Goal: Task Accomplishment & Management: Manage account settings

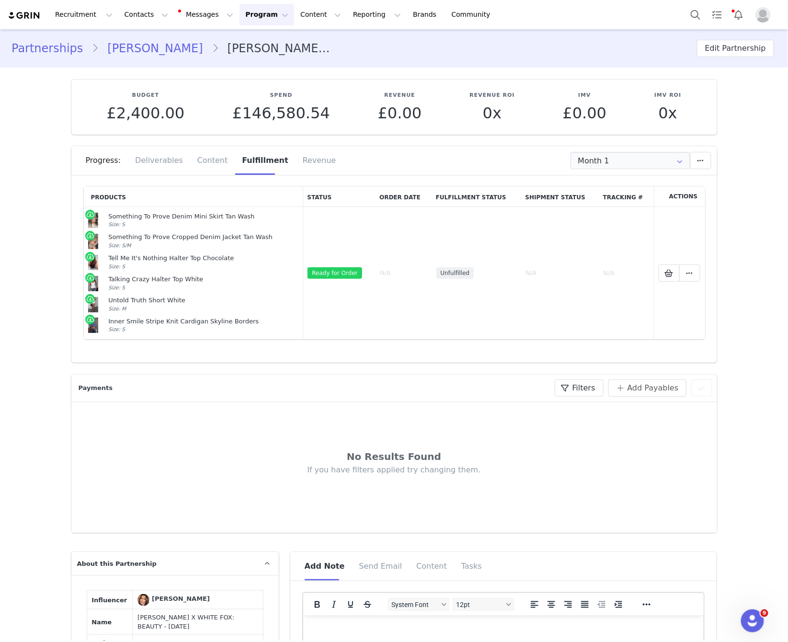
scroll to position [3, 0]
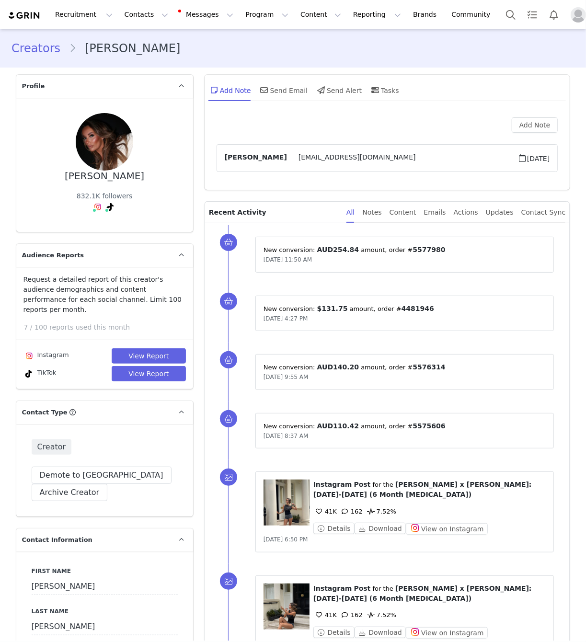
type input "+44 ([GEOGRAPHIC_DATA])"
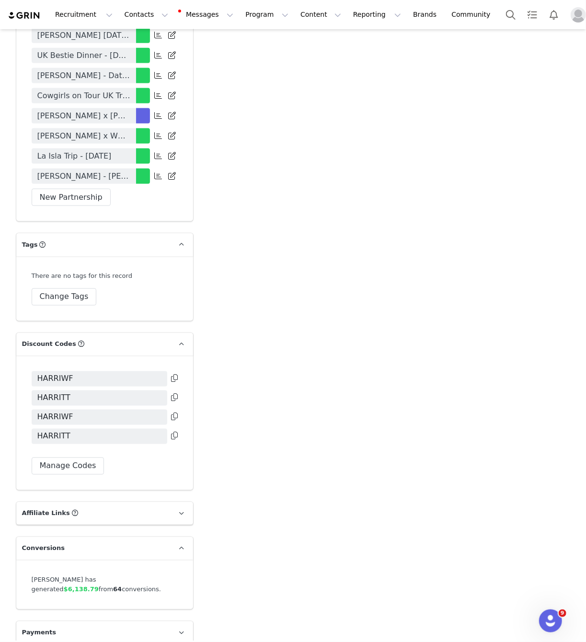
drag, startPoint x: 261, startPoint y: 180, endPoint x: 191, endPoint y: 156, distance: 74.2
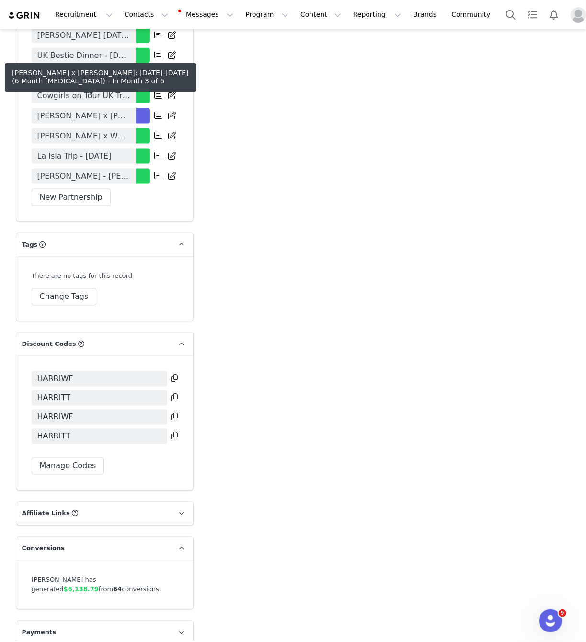
click at [134, 108] on link "Harriett Blackmore x White Fox: JUNE-DEC 2025 (6 Month Retainer)" at bounding box center [84, 115] width 104 height 15
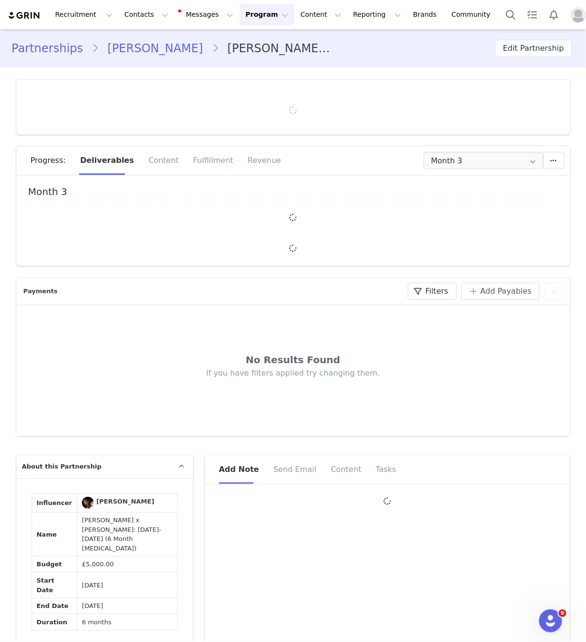
type input "+44 ([GEOGRAPHIC_DATA])"
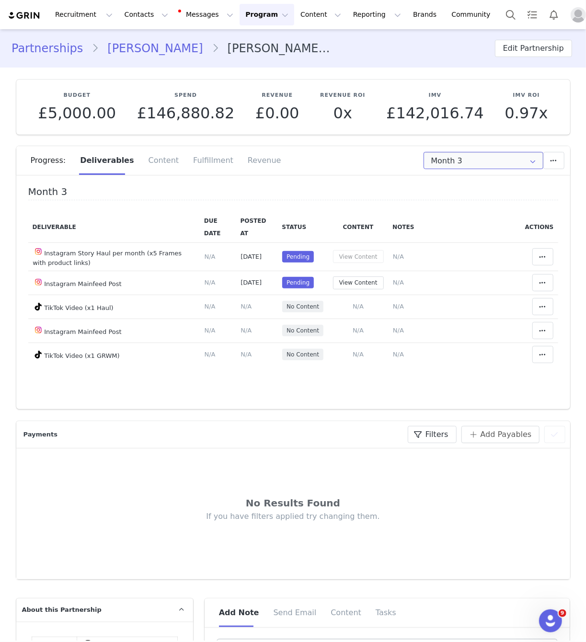
click at [460, 161] on input "Month 3" at bounding box center [483, 160] width 120 height 17
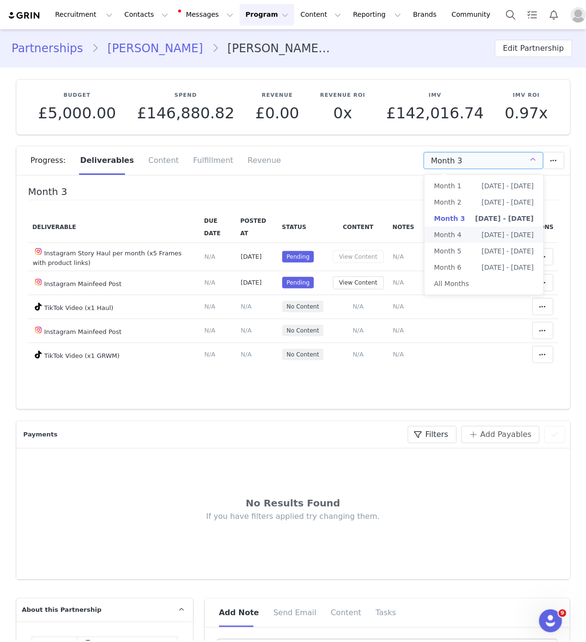
click at [505, 230] on span "[DATE] - [DATE]" at bounding box center [507, 235] width 52 height 16
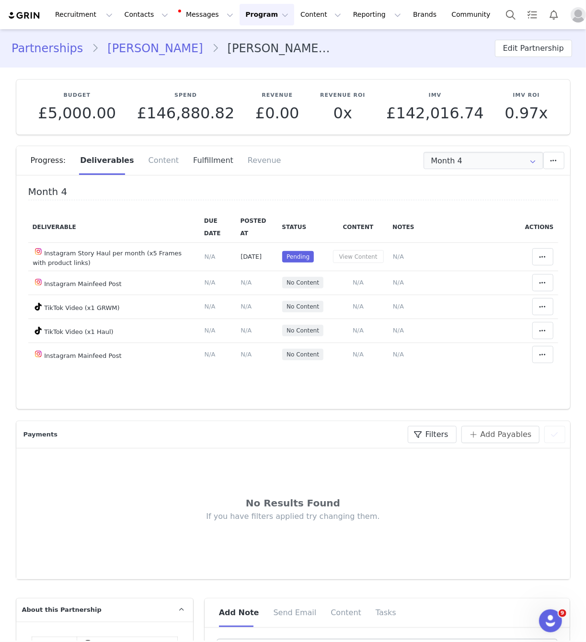
click at [198, 169] on div "Fulfillment" at bounding box center [213, 160] width 55 height 29
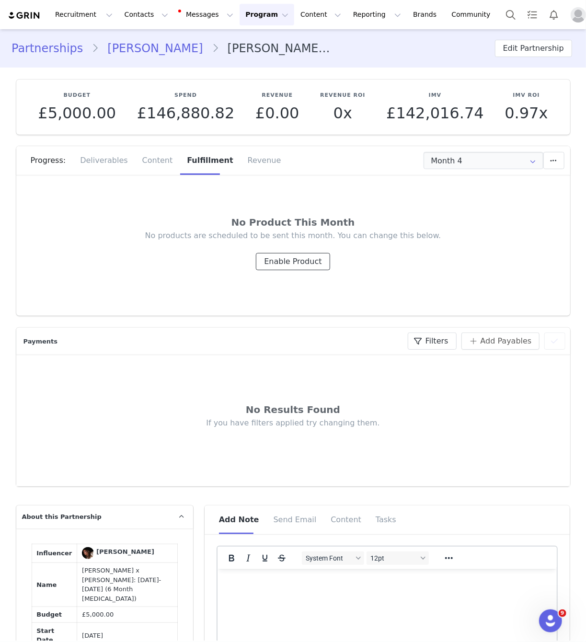
click at [295, 262] on button "Enable Product" at bounding box center [293, 261] width 74 height 17
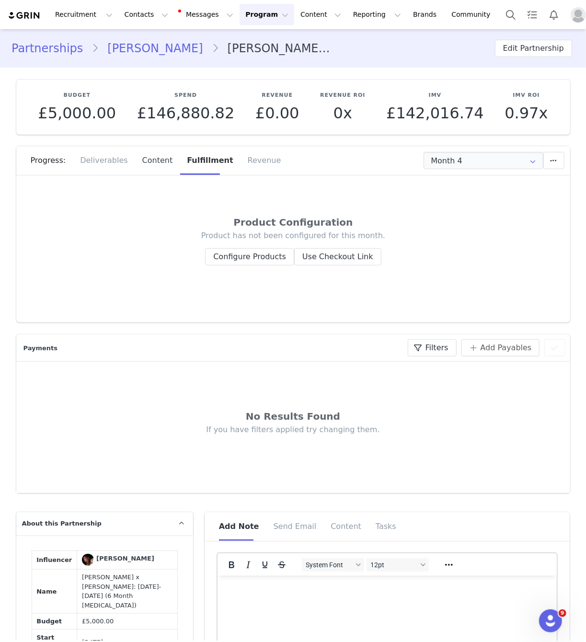
click at [160, 164] on div "Content" at bounding box center [157, 160] width 45 height 29
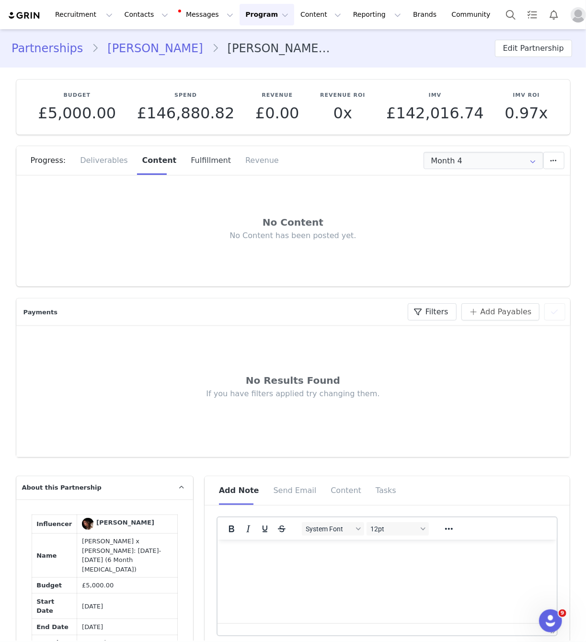
drag, startPoint x: 195, startPoint y: 158, endPoint x: 219, endPoint y: 157, distance: 24.0
click at [197, 158] on div "Fulfillment" at bounding box center [210, 160] width 55 height 29
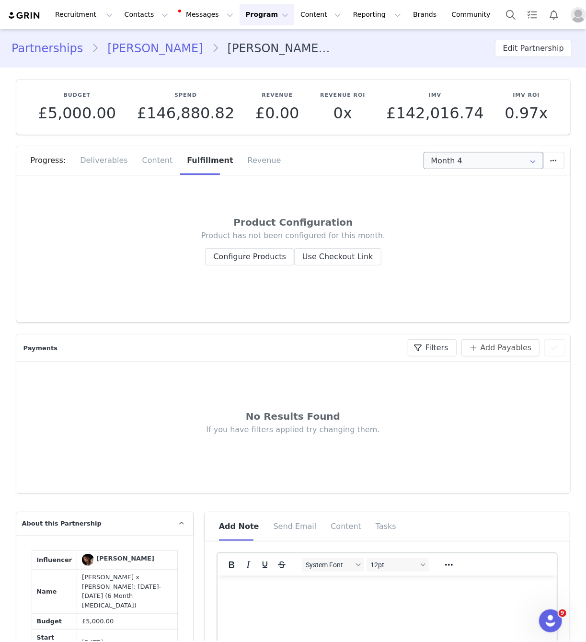
drag, startPoint x: 489, startPoint y: 134, endPoint x: 481, endPoint y: 153, distance: 20.5
click at [489, 135] on section "Budget £5,000.00 Spend £146,880.82 Revenue £0.00 Revenue ROI 0x IMV £142,016.74…" at bounding box center [293, 195] width 568 height 255
click at [481, 153] on input "Month 4" at bounding box center [483, 160] width 120 height 17
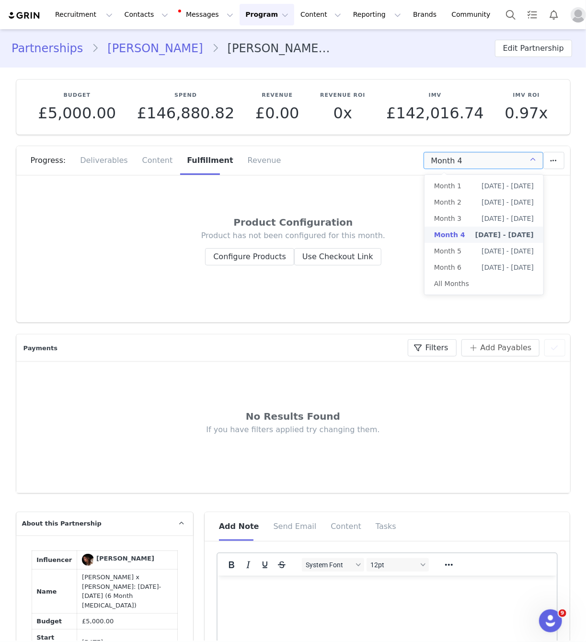
click at [481, 163] on input "Month 4" at bounding box center [483, 160] width 120 height 17
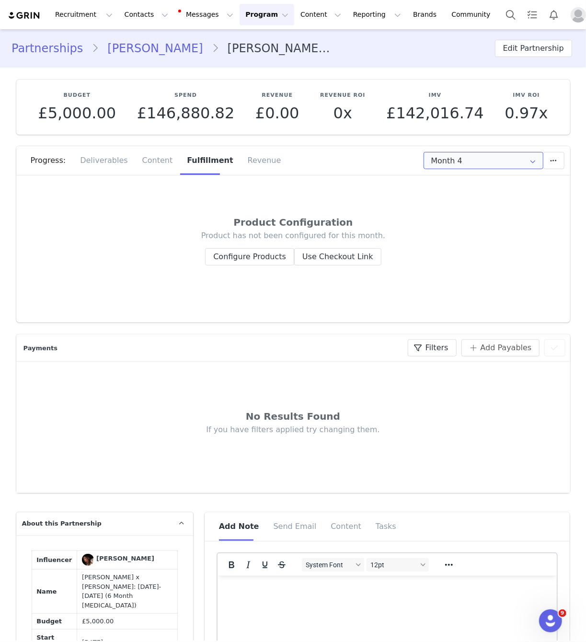
drag, startPoint x: 470, startPoint y: 167, endPoint x: 471, endPoint y: 184, distance: 17.3
click at [470, 167] on input "Month 4" at bounding box center [483, 160] width 120 height 17
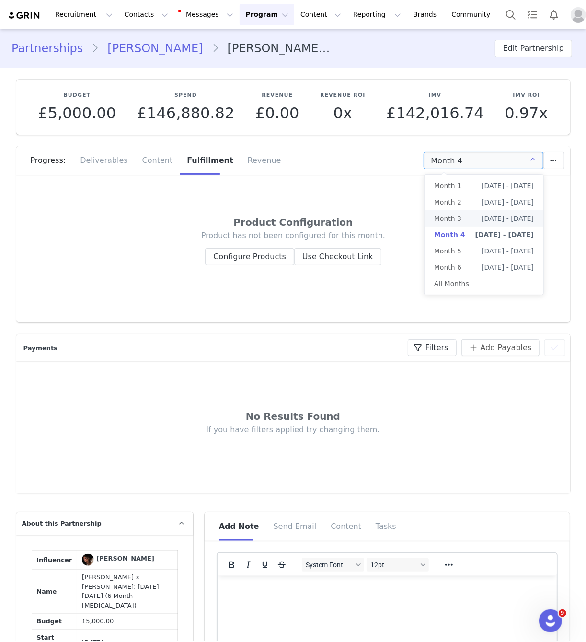
click at [471, 219] on li "Month 3 Aug 1st - Aug 31st" at bounding box center [483, 218] width 119 height 16
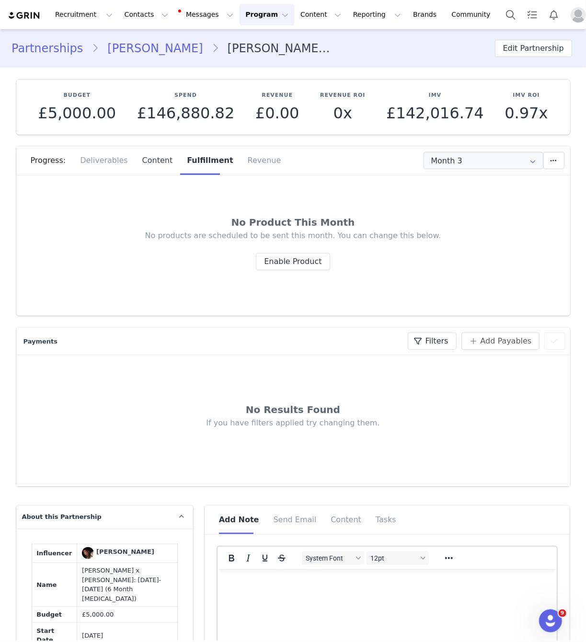
click at [143, 161] on div "Content" at bounding box center [157, 160] width 45 height 29
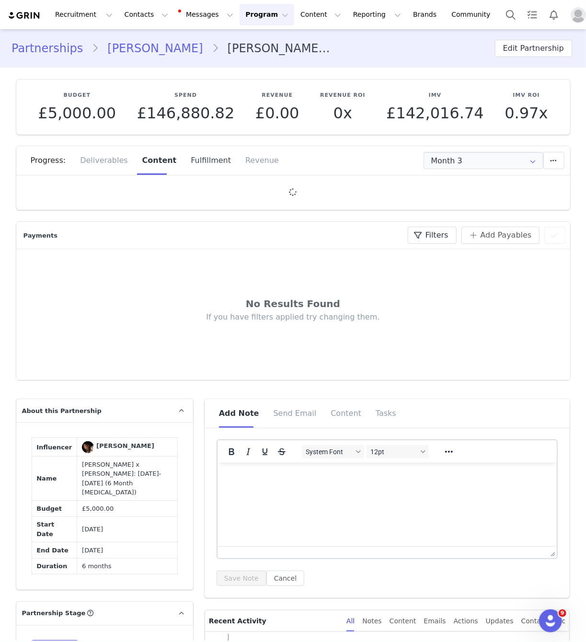
click at [206, 157] on div "Fulfillment" at bounding box center [210, 160] width 55 height 29
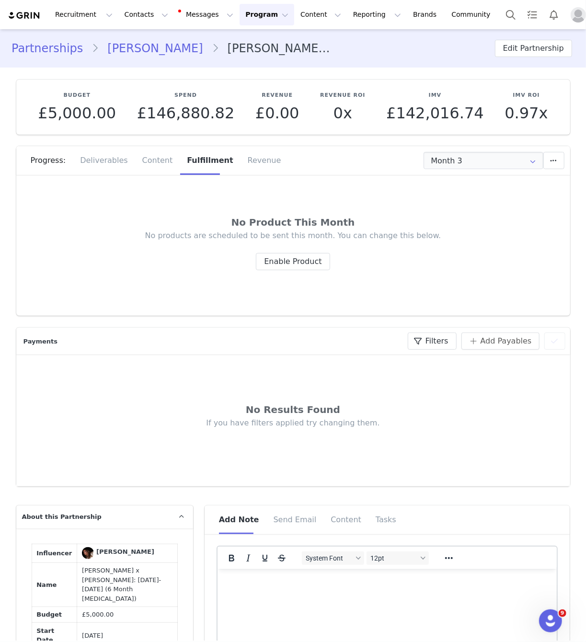
click at [420, 160] on div "Month 3 Set End Date for Month 3 This will change the start and end dates for m…" at bounding box center [444, 160] width 239 height 17
drag, startPoint x: 442, startPoint y: 160, endPoint x: 436, endPoint y: 174, distance: 15.3
click at [442, 160] on input "Month 3" at bounding box center [483, 160] width 120 height 17
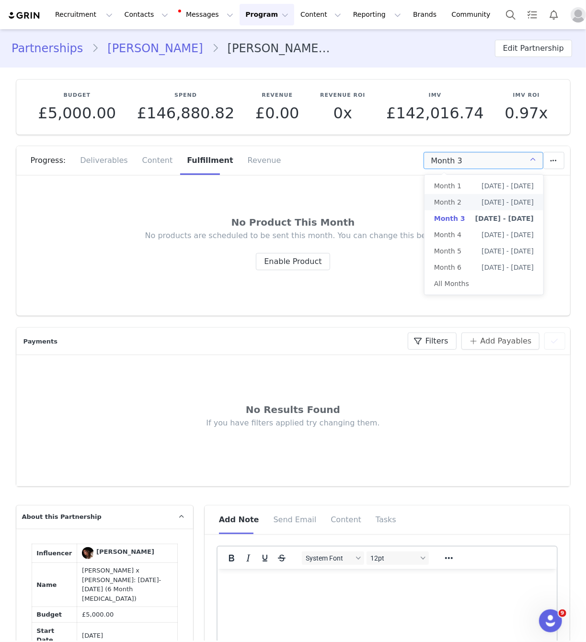
click at [460, 200] on li "Month 2 Jul 1st - Jul 31st" at bounding box center [483, 202] width 119 height 16
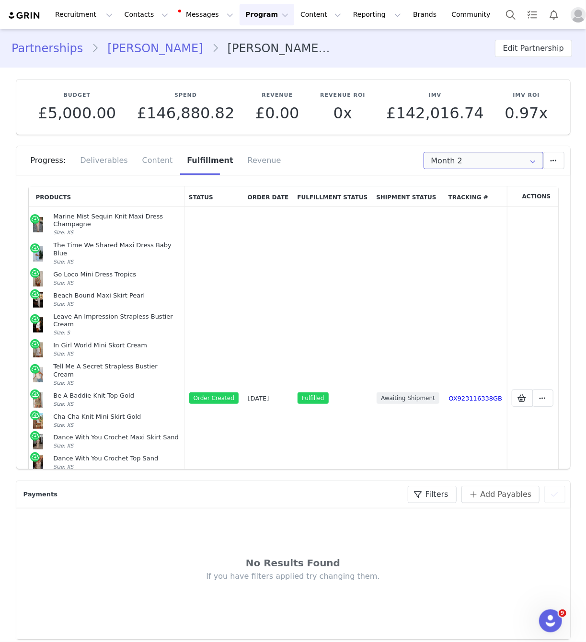
click at [444, 162] on input "Month 2" at bounding box center [483, 160] width 120 height 17
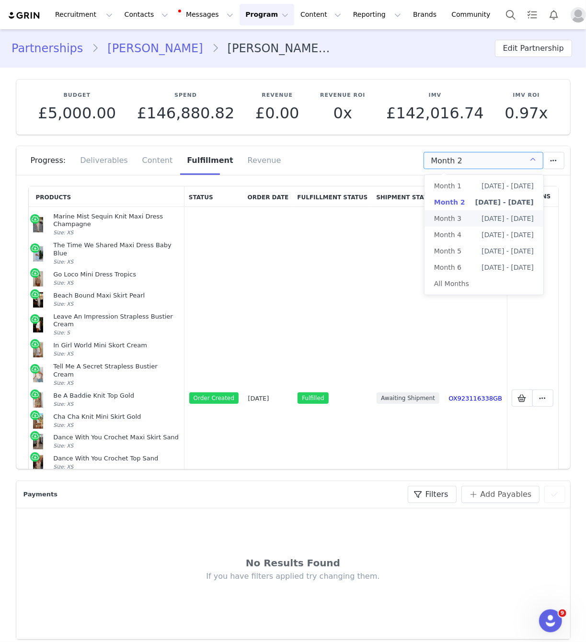
click at [462, 214] on li "Month 3 Aug 1st - Aug 31st" at bounding box center [483, 218] width 119 height 16
type input "Month 3"
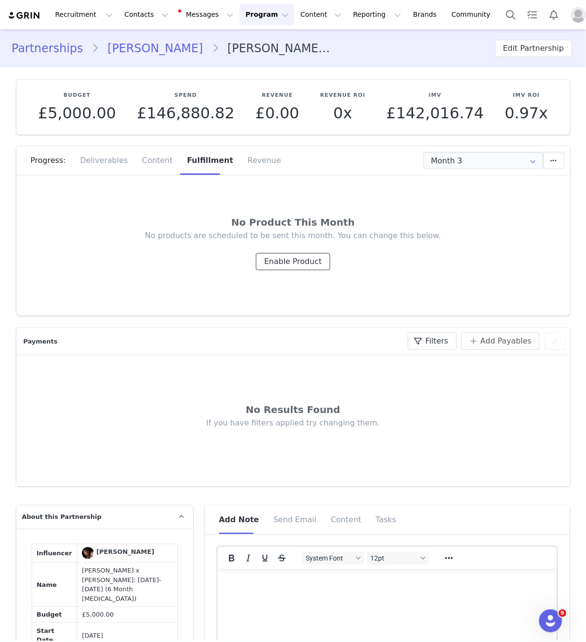
click at [314, 257] on button "Enable Product" at bounding box center [293, 261] width 74 height 17
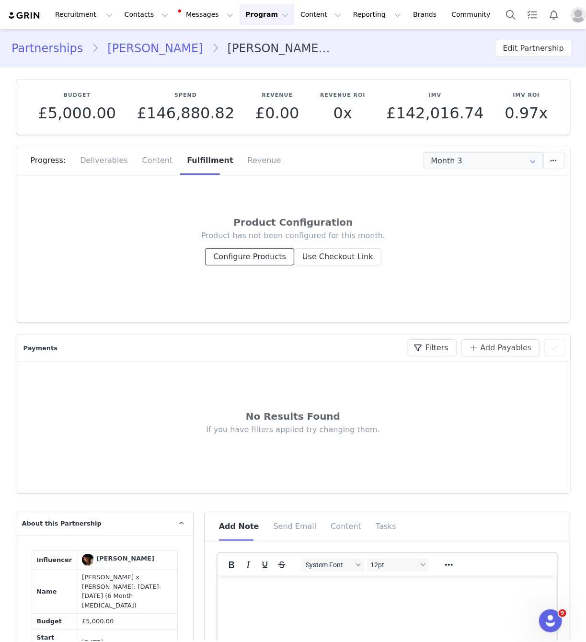
click at [256, 262] on button "Configure Products" at bounding box center [249, 256] width 89 height 17
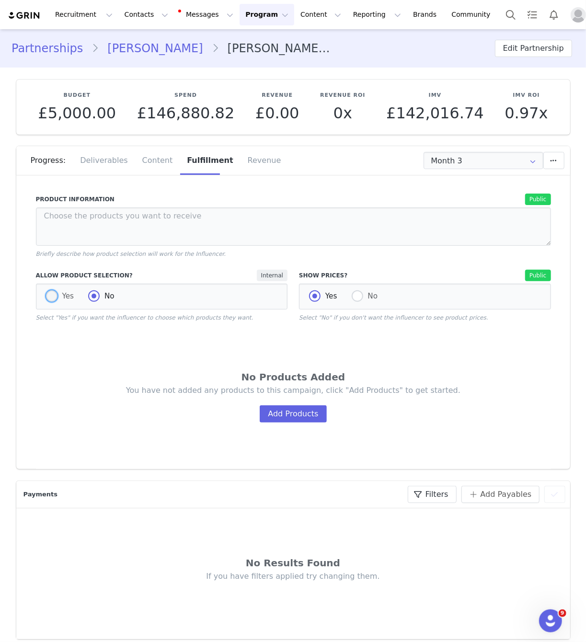
click at [61, 295] on span "Yes" at bounding box center [65, 296] width 17 height 9
click at [57, 295] on input "Yes" at bounding box center [51, 296] width 11 height 12
radio input "true"
radio input "false"
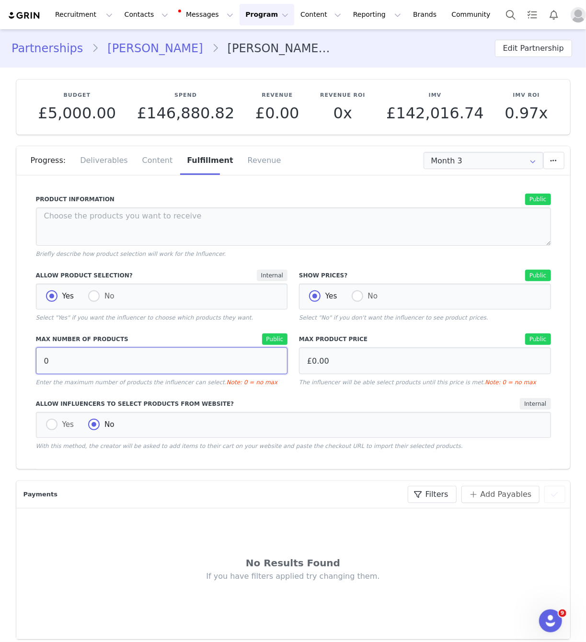
click at [125, 367] on input "0" at bounding box center [162, 360] width 252 height 27
drag, startPoint x: 360, startPoint y: 296, endPoint x: 232, endPoint y: 351, distance: 138.6
click at [357, 297] on span at bounding box center [357, 295] width 11 height 11
click at [357, 297] on input "No" at bounding box center [357, 296] width 11 height 12
radio input "true"
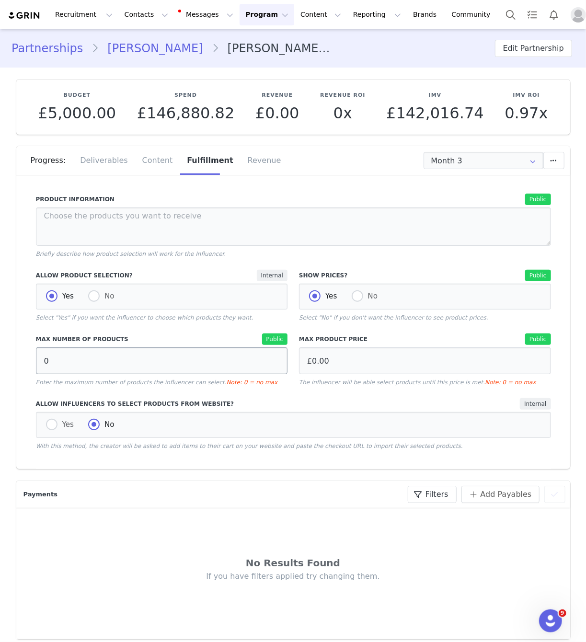
radio input "false"
radio input "true"
click at [204, 368] on input "0" at bounding box center [162, 360] width 252 height 27
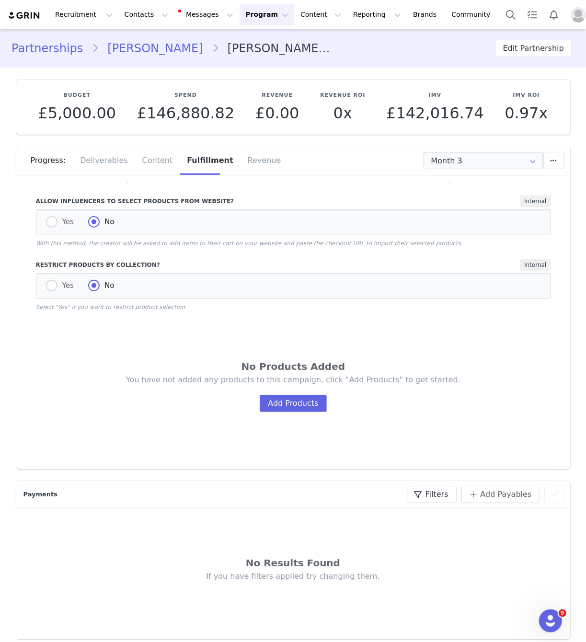
scroll to position [251, 0]
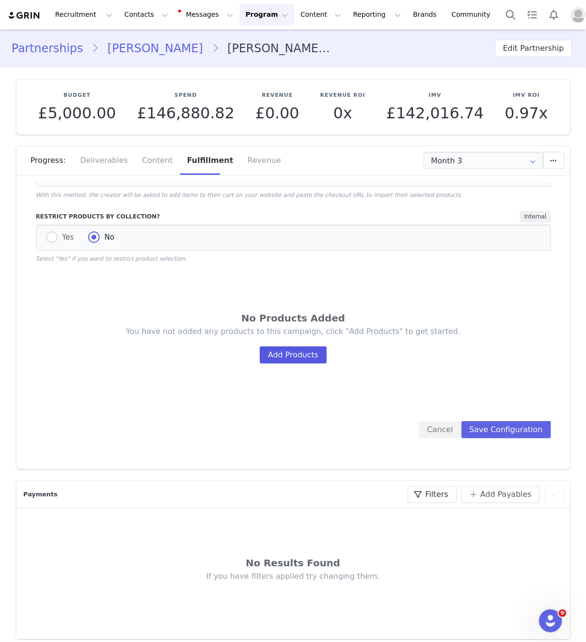
type input "20"
click at [296, 359] on button "Add Products" at bounding box center [293, 354] width 67 height 17
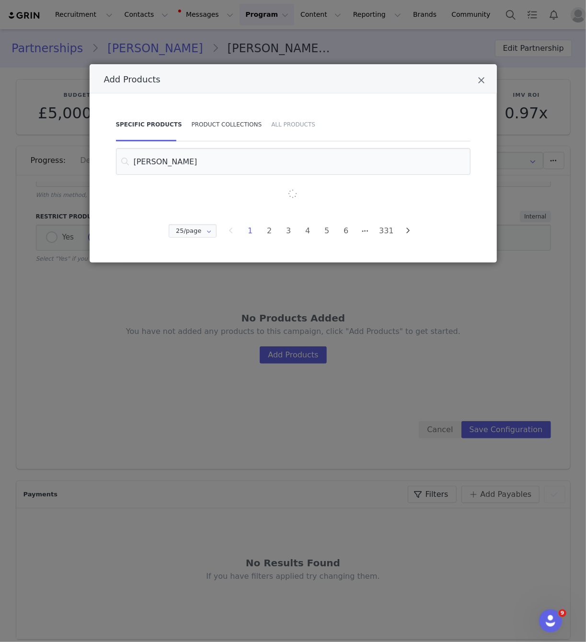
type input "wf warehou"
click at [237, 122] on div "Product Collections" at bounding box center [227, 125] width 80 height 34
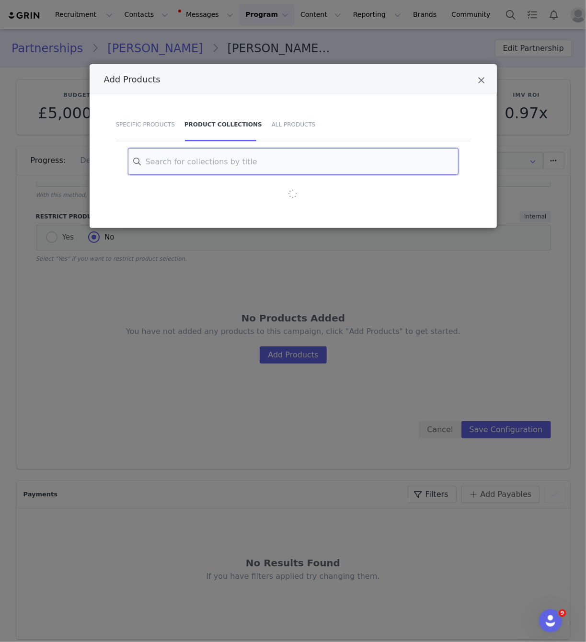
click at [233, 148] on input "Add Products" at bounding box center [293, 161] width 331 height 27
type input "wf ware"
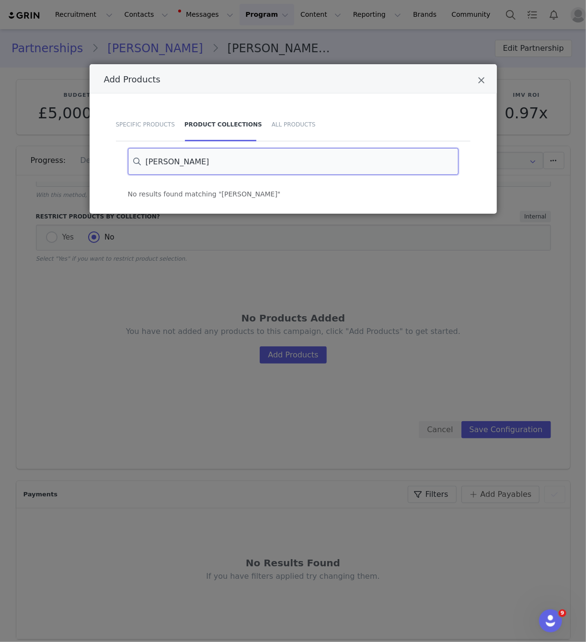
drag, startPoint x: 171, startPoint y: 164, endPoint x: 78, endPoint y: 169, distance: 93.5
click at [78, 169] on div "Add Products Specific Products Product Collections All Products wf ware No resu…" at bounding box center [293, 321] width 586 height 642
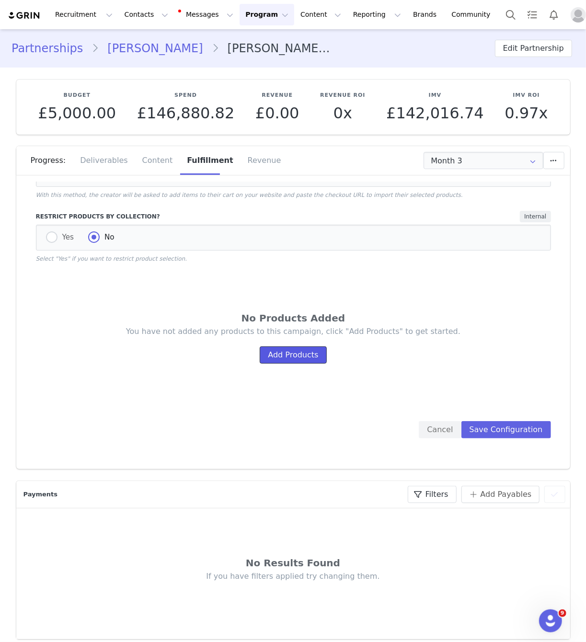
click at [304, 351] on button "Add Products" at bounding box center [293, 354] width 67 height 17
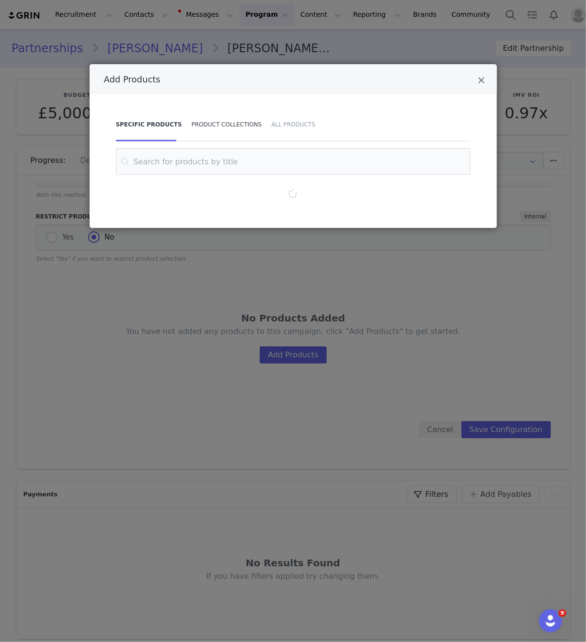
click at [208, 127] on div "Product Collections" at bounding box center [227, 125] width 80 height 34
click at [192, 154] on input "Add Products" at bounding box center [293, 161] width 331 height 27
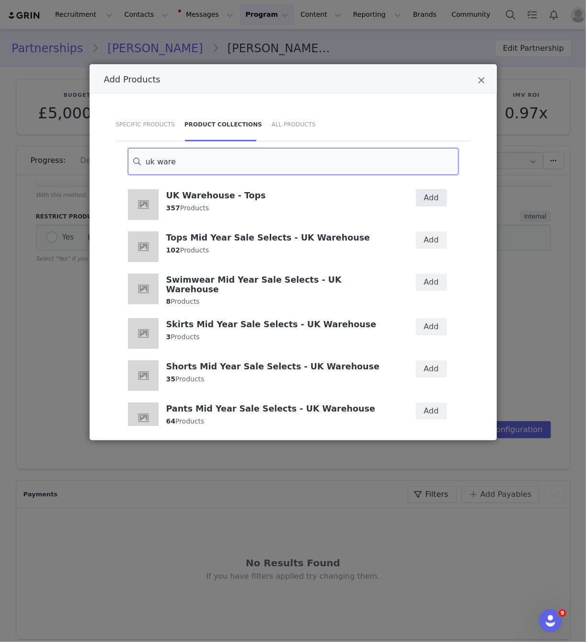
type input "uk ware"
click at [429, 196] on button "Add" at bounding box center [431, 197] width 31 height 17
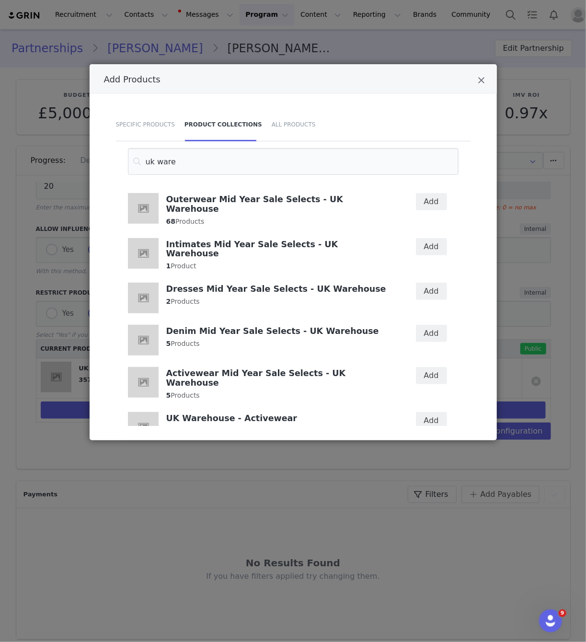
scroll to position [684, 0]
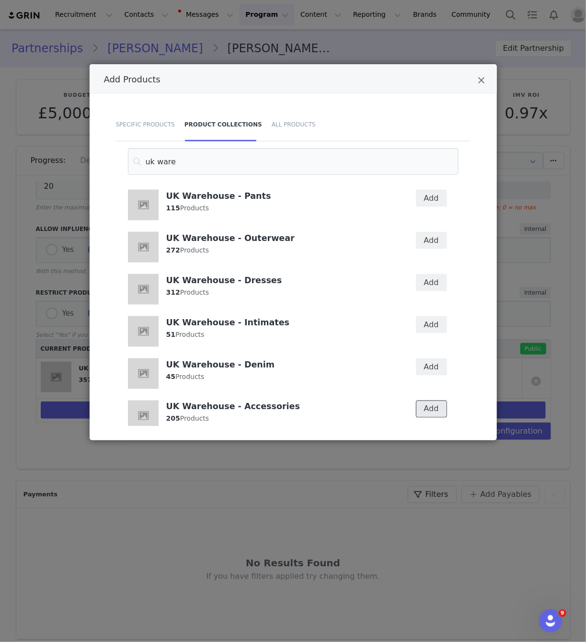
click at [432, 400] on button "Add" at bounding box center [431, 408] width 31 height 17
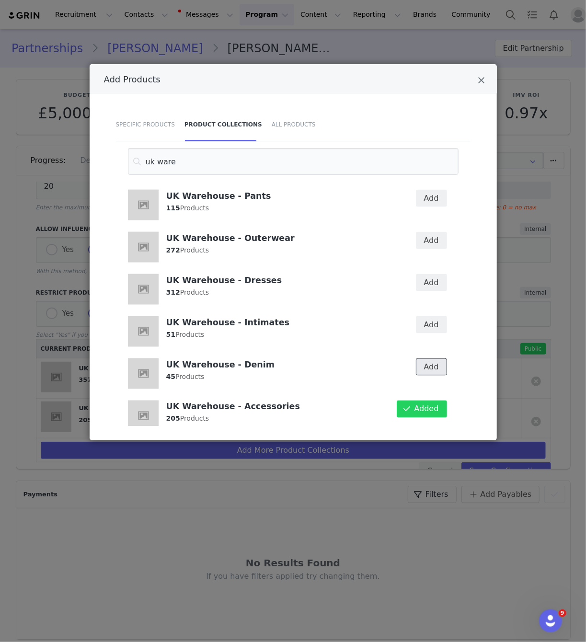
click at [432, 358] on button "Add" at bounding box center [431, 366] width 31 height 17
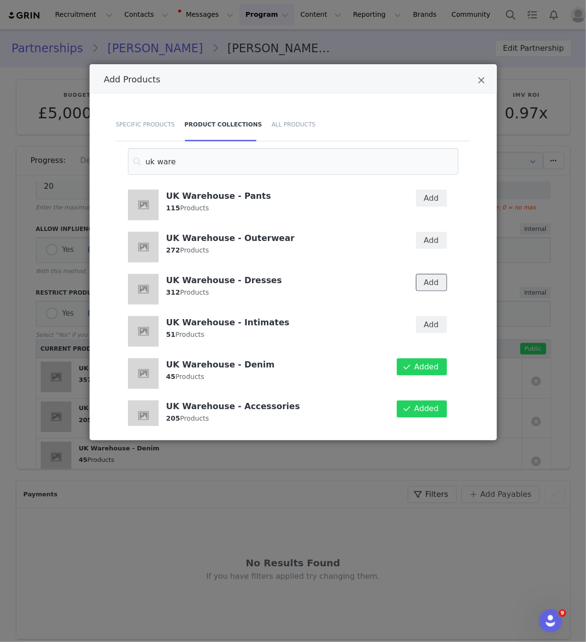
drag, startPoint x: 433, startPoint y: 271, endPoint x: 433, endPoint y: 259, distance: 11.5
click at [433, 274] on button "Add" at bounding box center [431, 282] width 31 height 17
drag, startPoint x: 433, startPoint y: 228, endPoint x: 393, endPoint y: 252, distance: 46.6
click at [433, 232] on button "Add" at bounding box center [431, 240] width 31 height 17
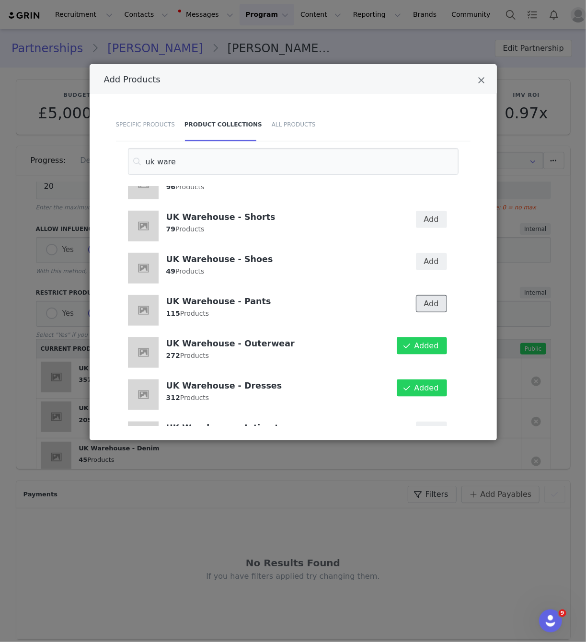
click at [435, 297] on button "Add" at bounding box center [431, 303] width 31 height 17
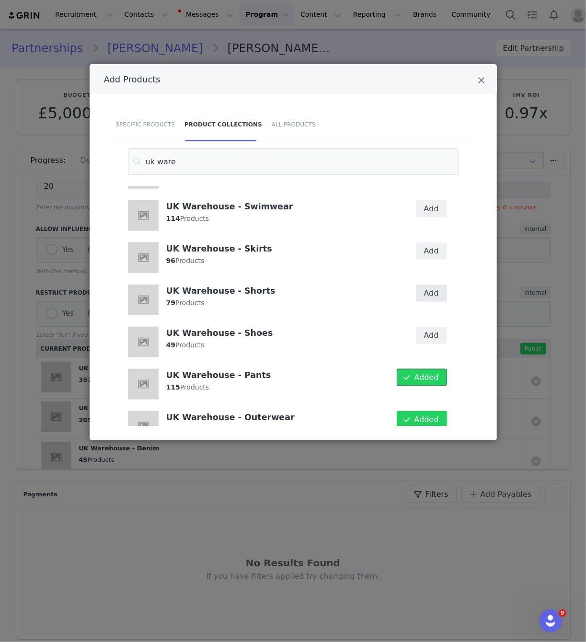
scroll to position [506, 0]
click at [438, 242] on button "Add" at bounding box center [431, 250] width 31 height 17
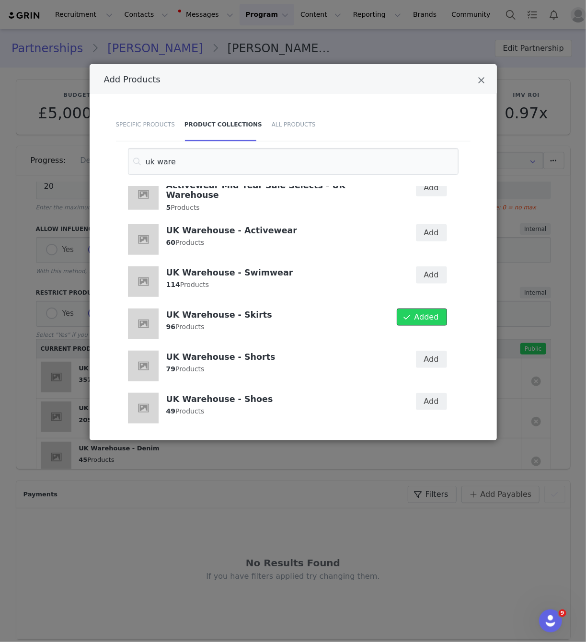
scroll to position [427, 0]
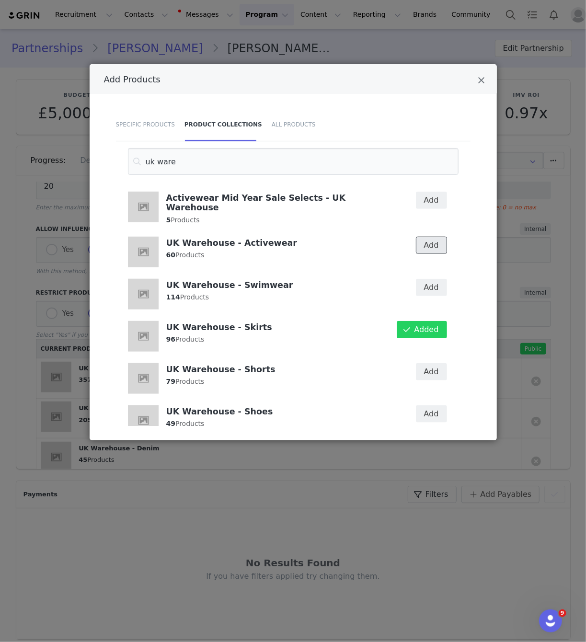
click at [434, 237] on button "Add" at bounding box center [431, 245] width 31 height 17
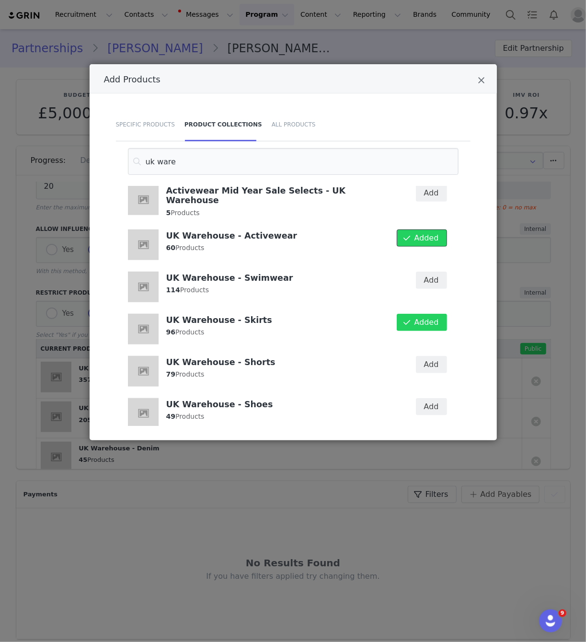
scroll to position [434, 0]
click at [417, 362] on div "Add" at bounding box center [425, 371] width 55 height 42
click at [429, 357] on button "Add" at bounding box center [431, 363] width 31 height 17
click at [421, 398] on button "Add" at bounding box center [431, 406] width 31 height 17
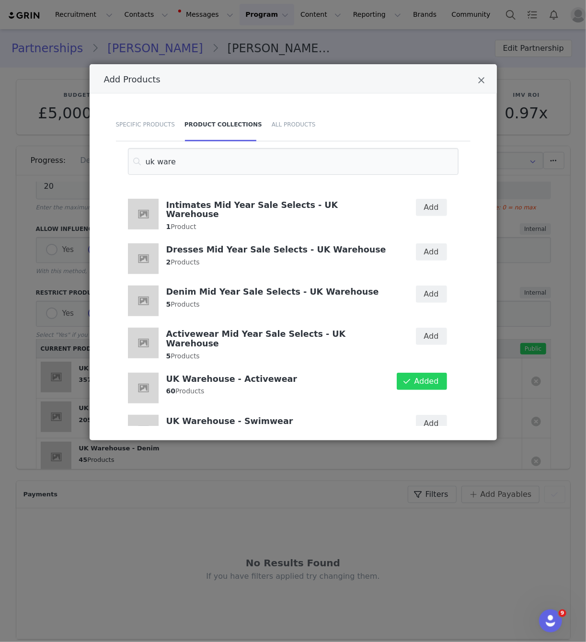
scroll to position [0, 0]
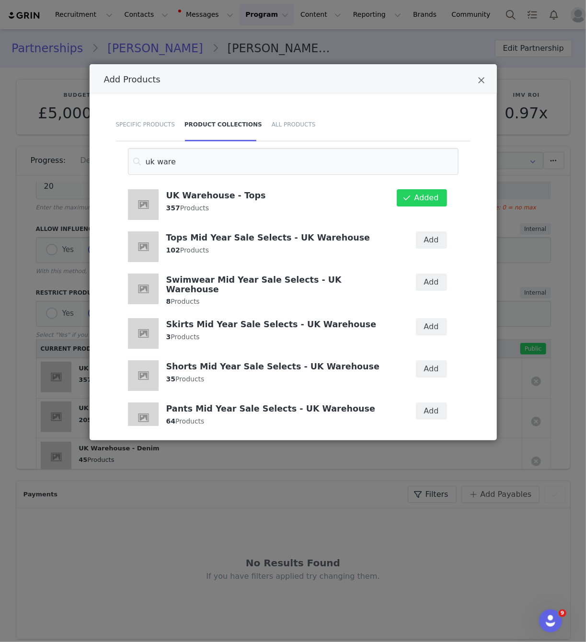
click at [521, 307] on div "Add Products Specific Products Product Collections All Products uk ware UK Ware…" at bounding box center [293, 321] width 586 height 642
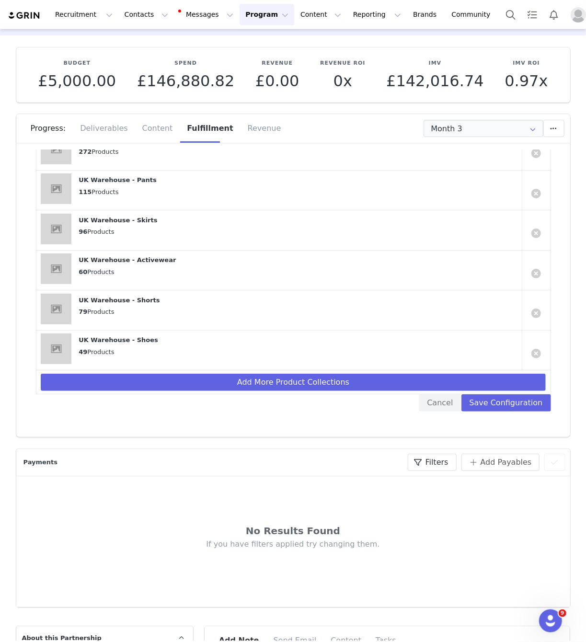
scroll to position [13, 0]
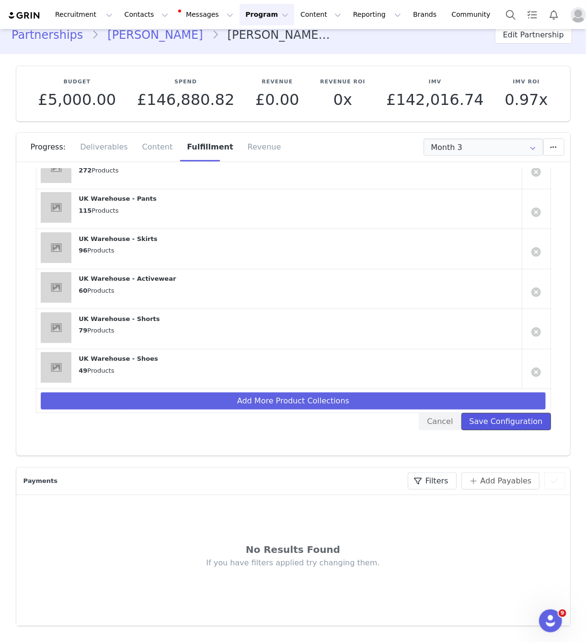
click at [494, 414] on button "Save Configuration" at bounding box center [506, 421] width 90 height 17
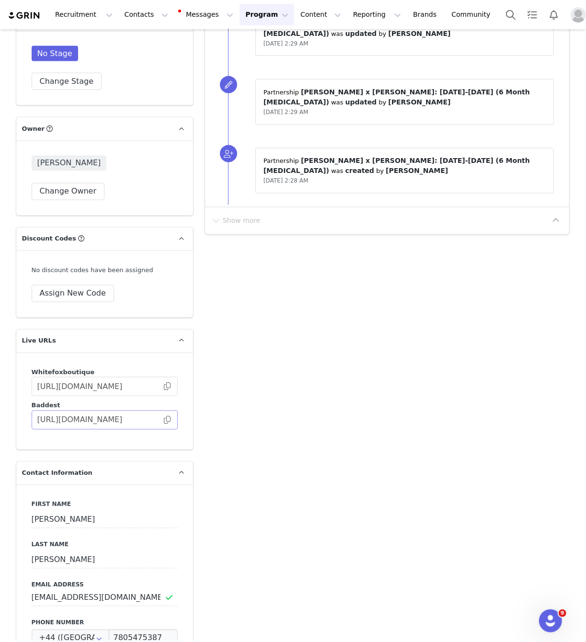
scroll to position [748, 0]
click at [167, 386] on span at bounding box center [167, 386] width 10 height 0
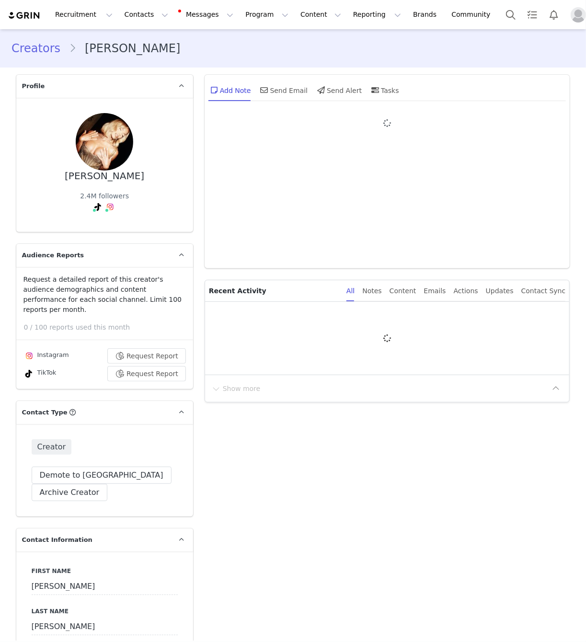
type input "+44 ([GEOGRAPHIC_DATA])"
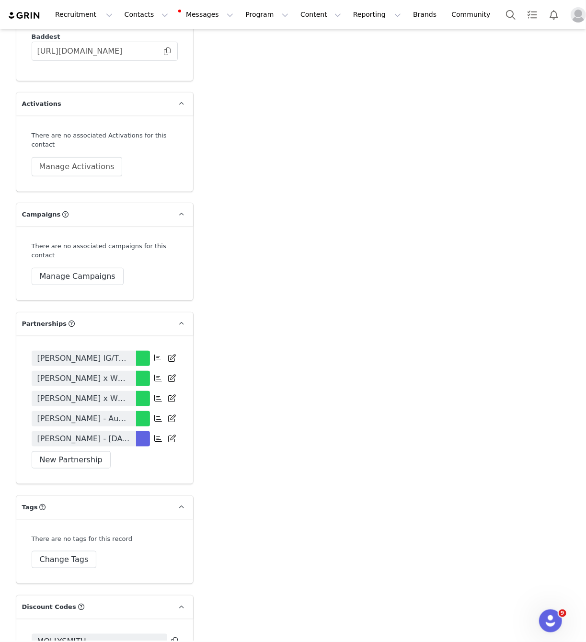
scroll to position [2214, 0]
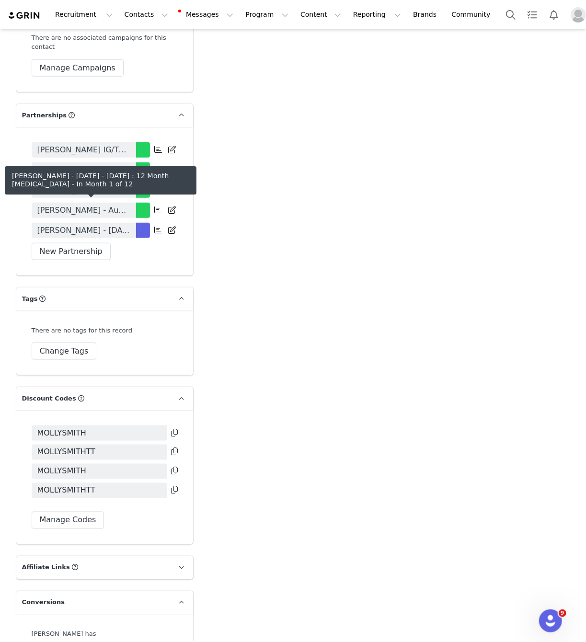
click at [115, 223] on link "[PERSON_NAME] - [DATE] - [DATE] : 12 Month [MEDICAL_DATA]" at bounding box center [84, 230] width 104 height 15
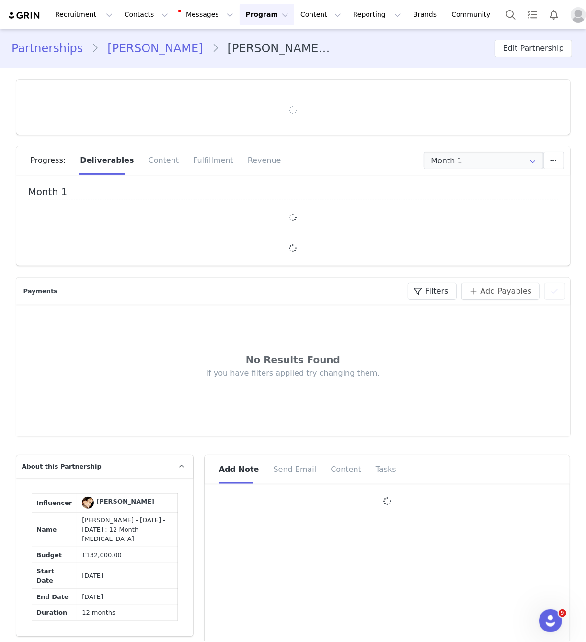
type input "+44 ([GEOGRAPHIC_DATA])"
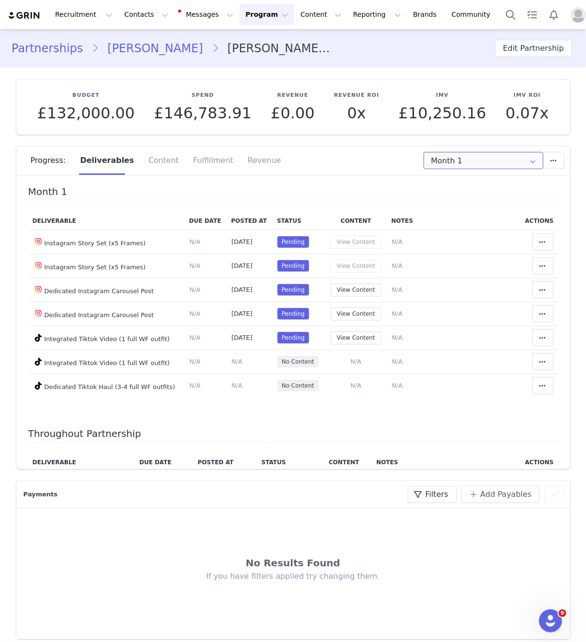
click at [492, 156] on input "Month 1" at bounding box center [483, 160] width 120 height 17
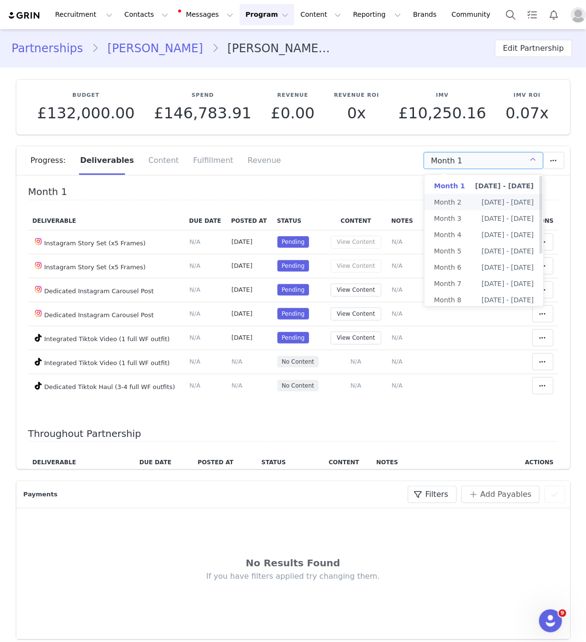
click at [491, 199] on span "[DATE] - [DATE]" at bounding box center [507, 202] width 52 height 16
type input "Month 2"
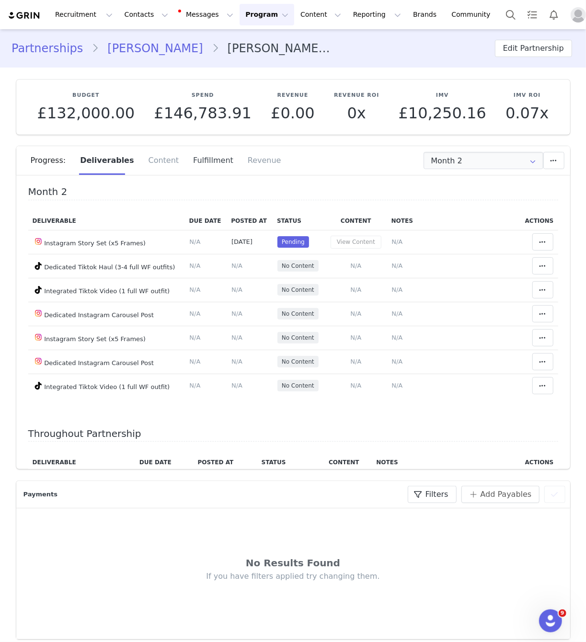
click at [191, 162] on div "Fulfillment" at bounding box center [213, 160] width 55 height 29
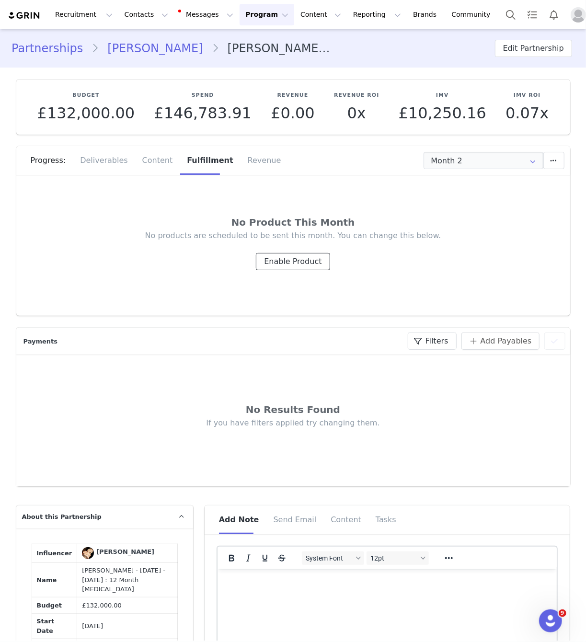
click at [314, 265] on button "Enable Product" at bounding box center [293, 261] width 74 height 17
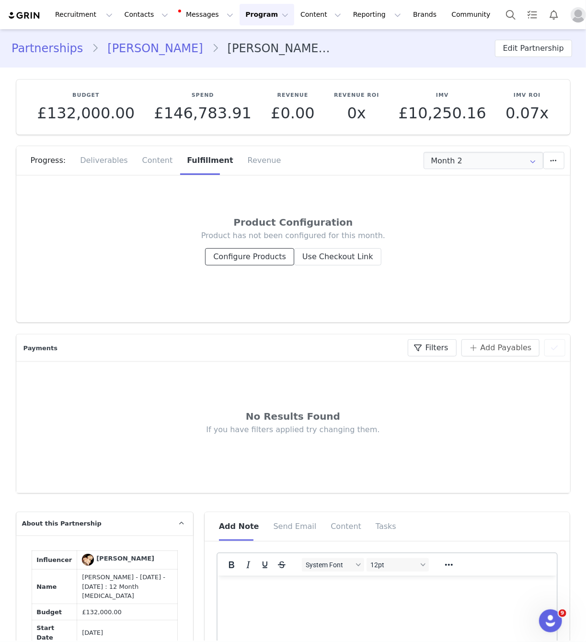
click at [288, 260] on button "Configure Products" at bounding box center [249, 256] width 89 height 17
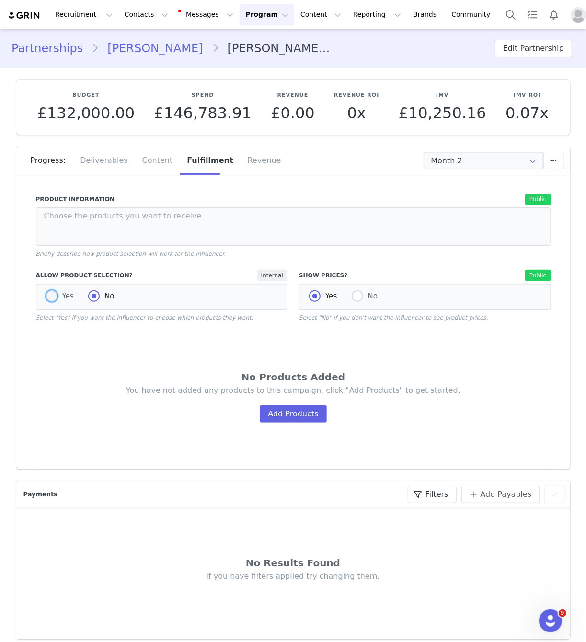
click at [66, 297] on span "Yes" at bounding box center [65, 296] width 17 height 9
click at [57, 297] on input "Yes" at bounding box center [51, 296] width 11 height 12
radio input "true"
radio input "false"
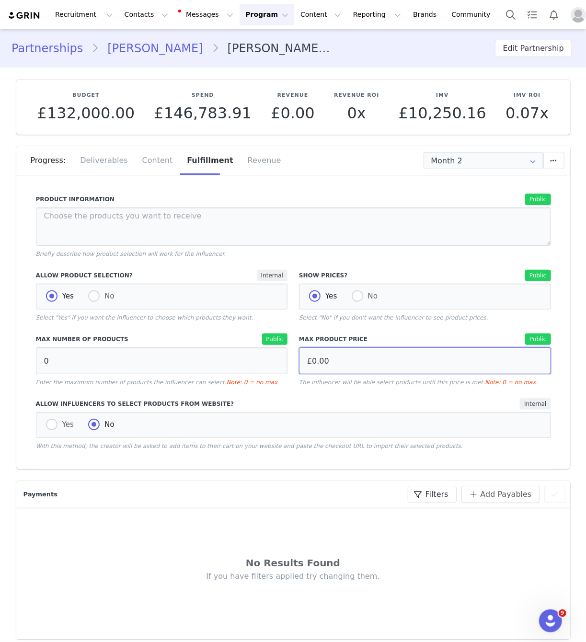
click at [365, 359] on input "£0.00" at bounding box center [425, 360] width 252 height 27
click at [314, 358] on input "£0.00" at bounding box center [425, 360] width 252 height 27
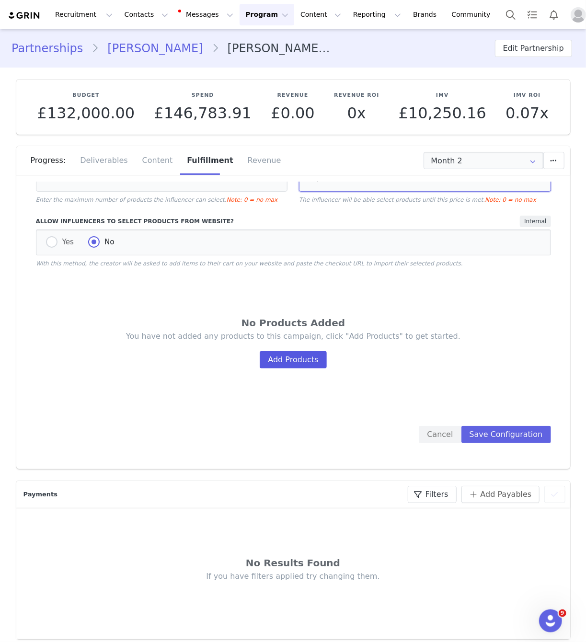
scroll to position [184, 0]
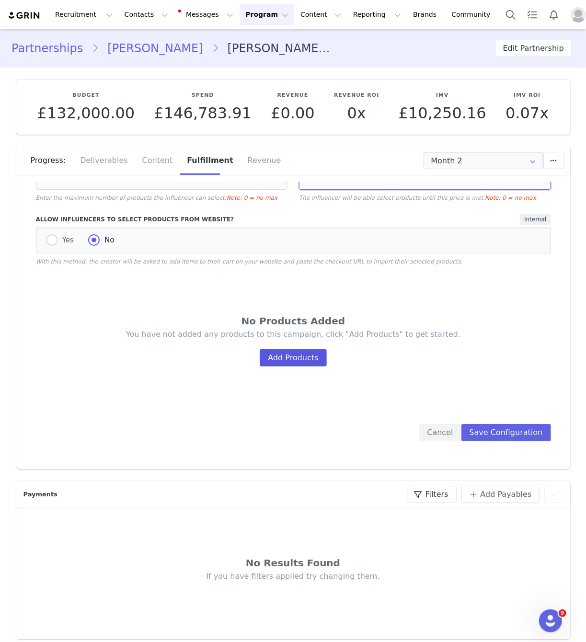
type input "£1,000.00"
click at [301, 361] on button "Add Products" at bounding box center [293, 357] width 67 height 17
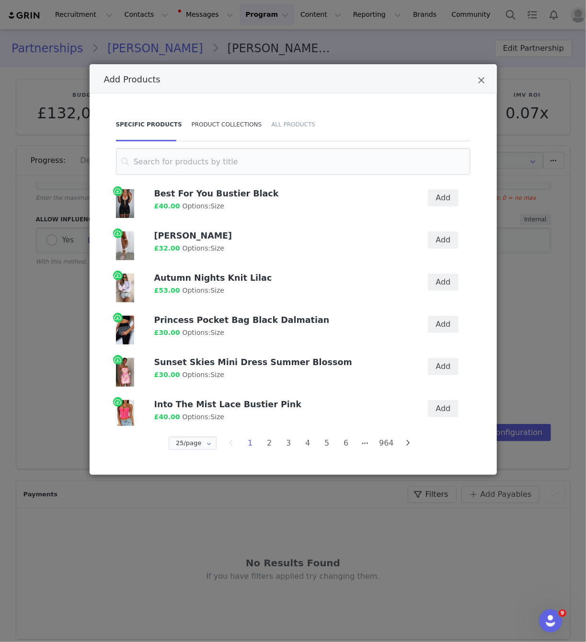
click at [226, 130] on div "Product Collections" at bounding box center [227, 125] width 80 height 34
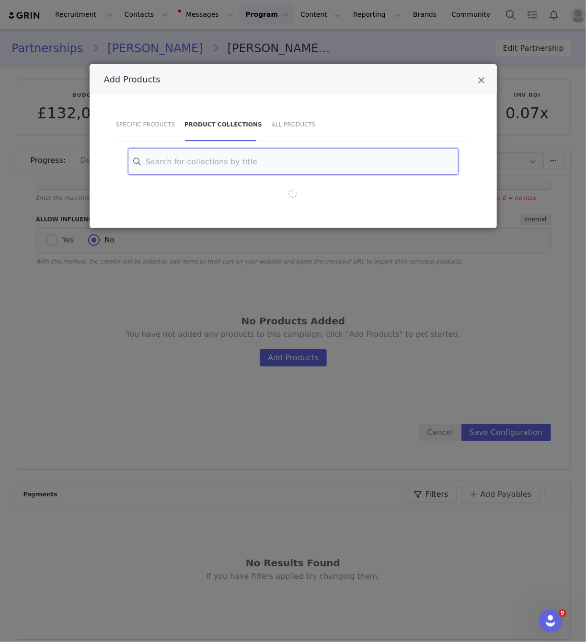
click at [219, 162] on input "Add Products" at bounding box center [293, 161] width 331 height 27
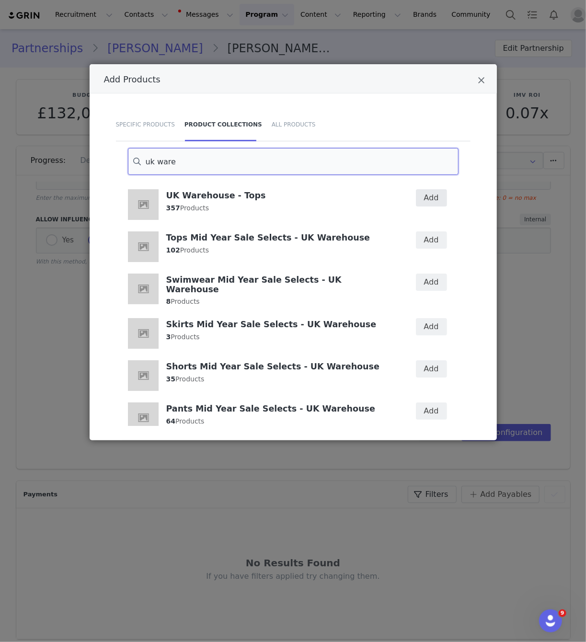
type input "uk ware"
click at [433, 196] on button "Add" at bounding box center [431, 197] width 31 height 17
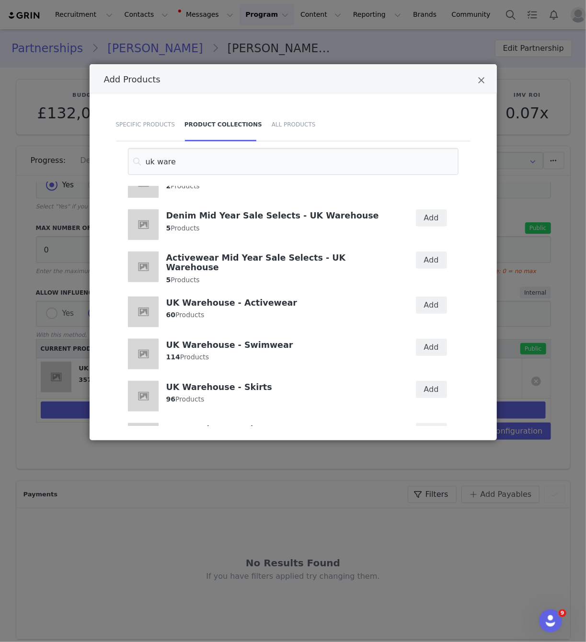
scroll to position [684, 0]
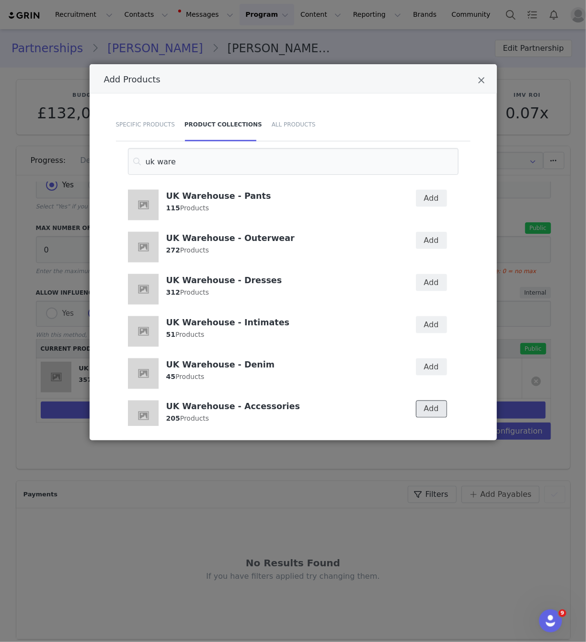
click at [428, 400] on button "Add" at bounding box center [431, 408] width 31 height 17
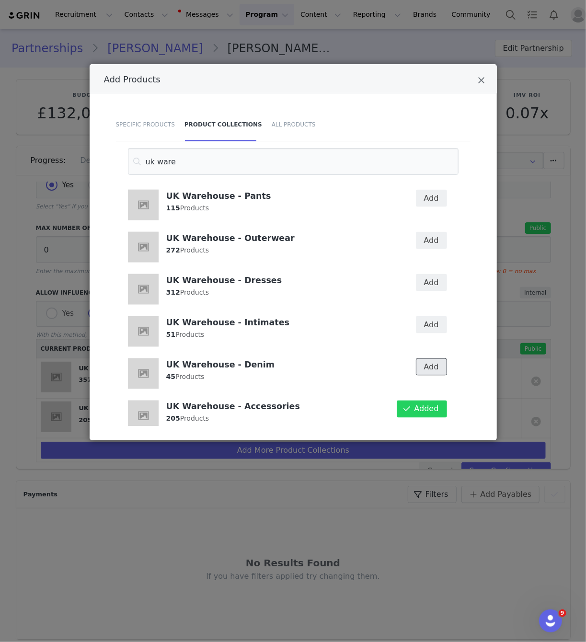
click at [428, 358] on button "Add" at bounding box center [431, 366] width 31 height 17
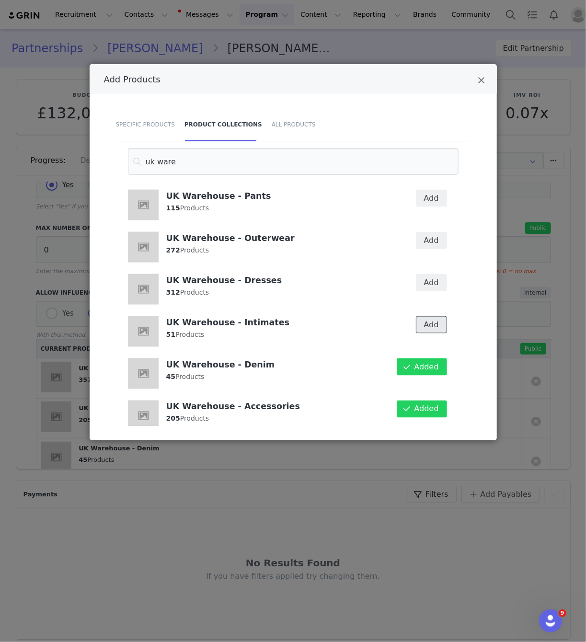
click at [430, 316] on button "Add" at bounding box center [431, 324] width 31 height 17
click at [435, 275] on button "Add" at bounding box center [431, 282] width 31 height 17
click at [433, 232] on button "Add" at bounding box center [431, 240] width 31 height 17
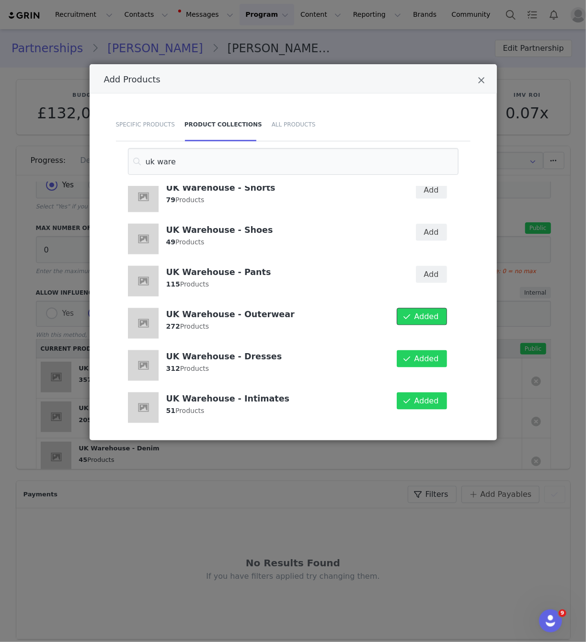
scroll to position [607, 0]
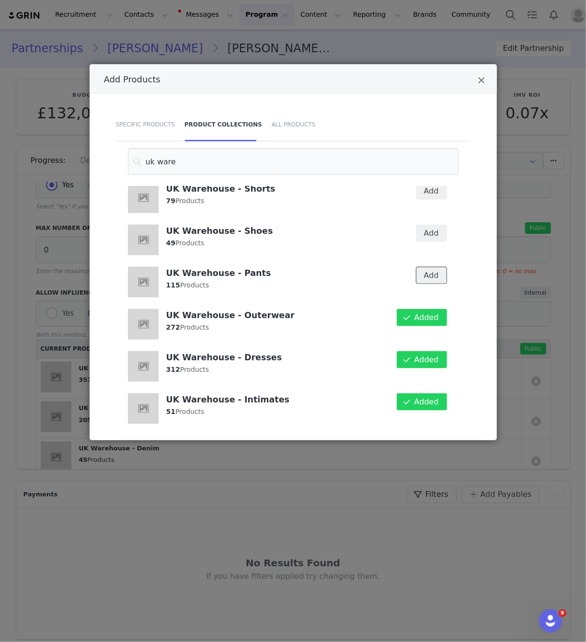
drag, startPoint x: 432, startPoint y: 260, endPoint x: 429, endPoint y: 251, distance: 9.5
click at [432, 267] on button "Add" at bounding box center [431, 275] width 31 height 17
drag, startPoint x: 432, startPoint y: 228, endPoint x: 427, endPoint y: 234, distance: 8.0
click at [432, 228] on button "Add" at bounding box center [431, 233] width 31 height 17
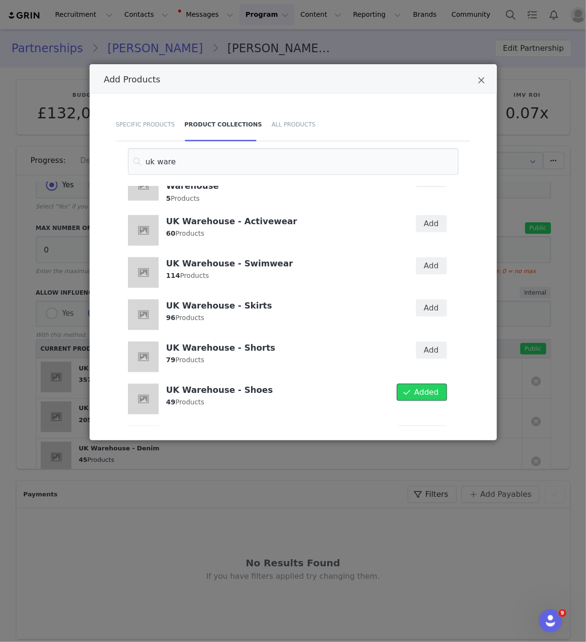
scroll to position [448, 0]
click at [429, 342] on button "Add" at bounding box center [431, 350] width 31 height 17
click at [436, 300] on button "Add" at bounding box center [431, 308] width 31 height 17
click at [435, 216] on button "Add" at bounding box center [431, 224] width 31 height 17
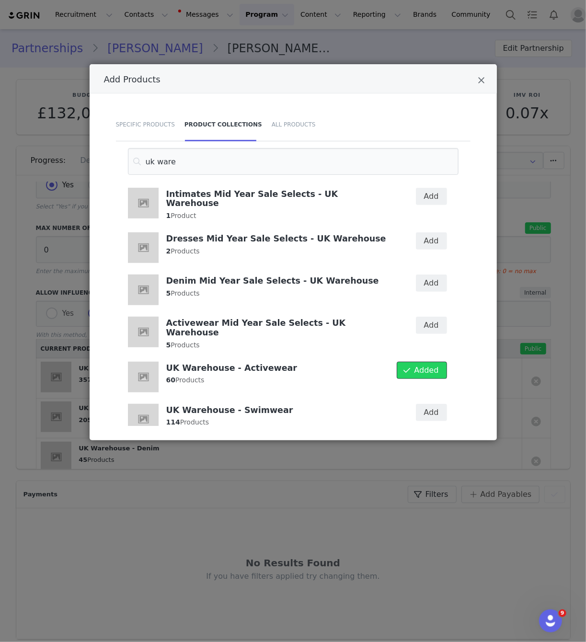
scroll to position [0, 0]
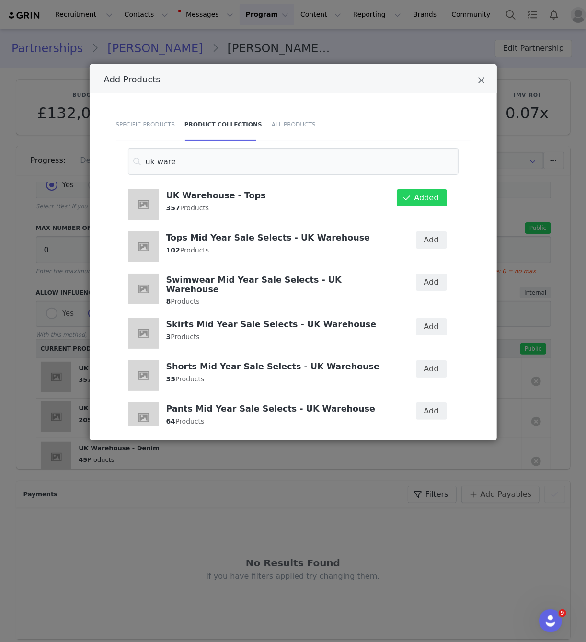
click at [412, 487] on div "Add Products Specific Products Product Collections All Products uk ware UK Ware…" at bounding box center [293, 321] width 586 height 642
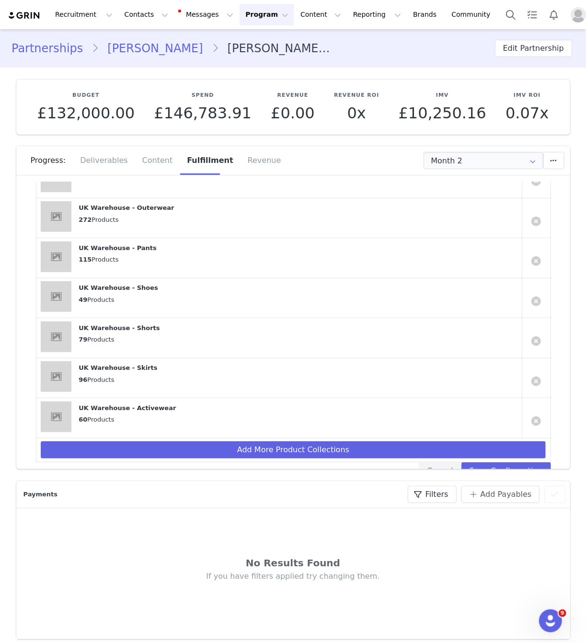
scroll to position [507, 0]
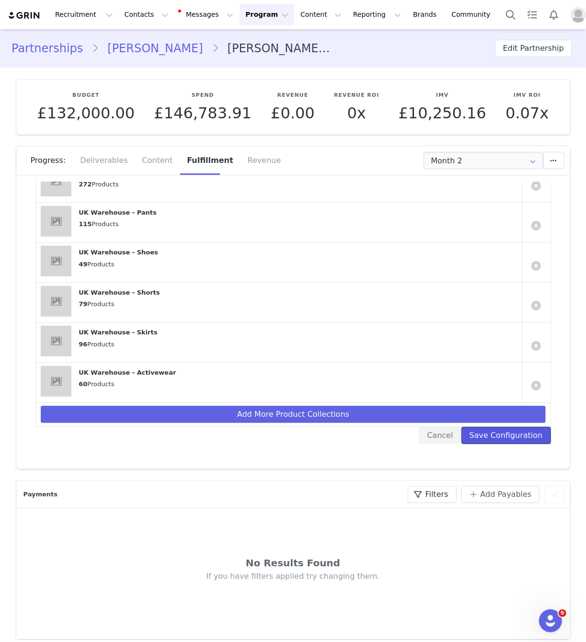
click at [499, 431] on button "Save Configuration" at bounding box center [506, 435] width 90 height 17
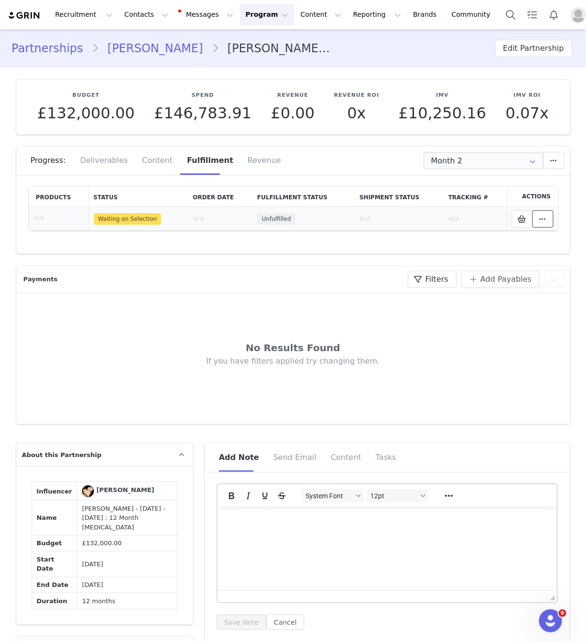
click at [543, 223] on span at bounding box center [542, 218] width 11 height 11
click at [564, 268] on div "Payments Filters (0) No filters are applied, click "Add Filter" to get started.…" at bounding box center [293, 279] width 554 height 27
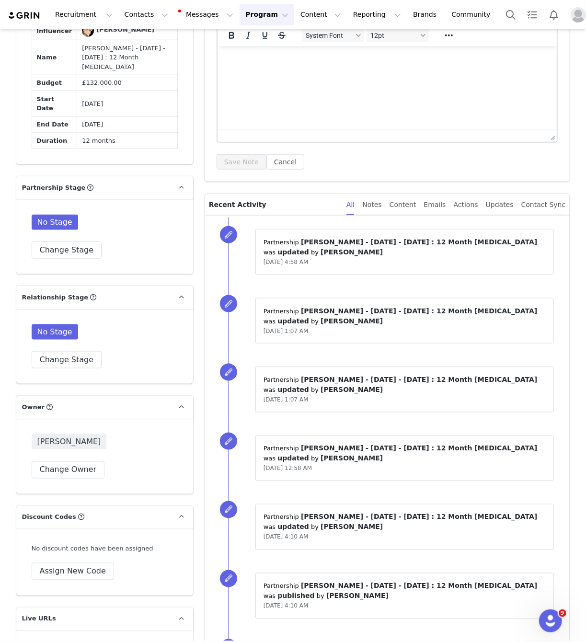
scroll to position [558, 0]
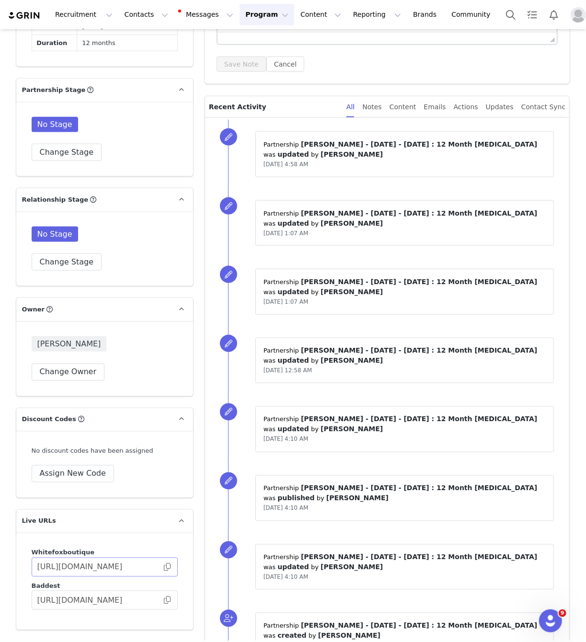
click at [168, 567] on span at bounding box center [167, 567] width 10 height 0
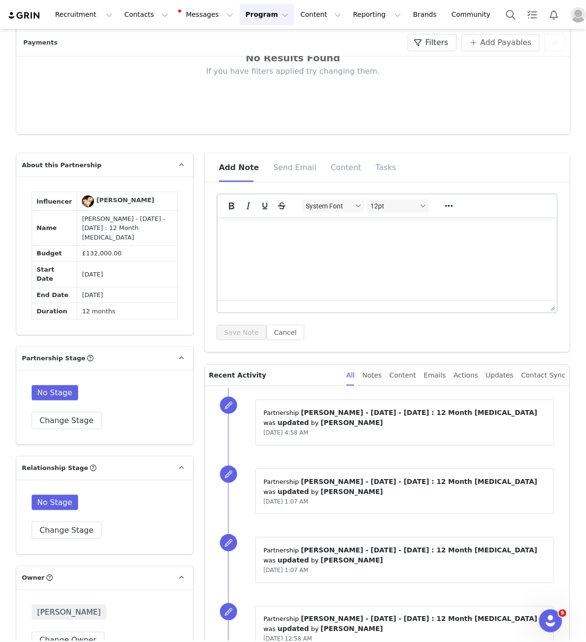
scroll to position [0, 0]
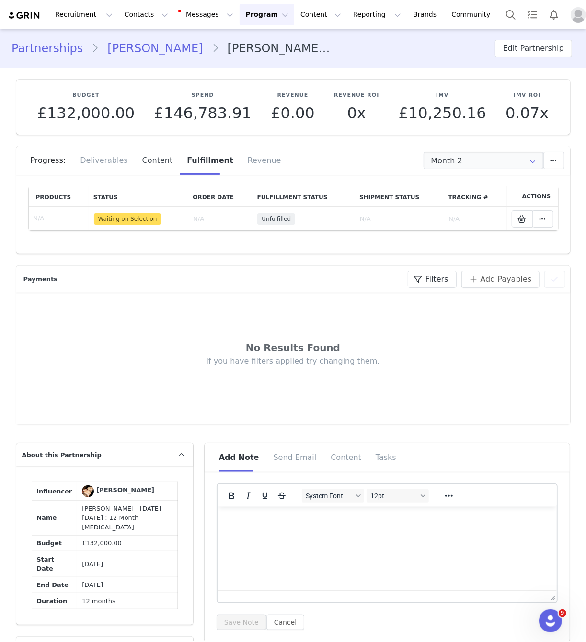
click at [138, 164] on div "Content" at bounding box center [157, 160] width 45 height 29
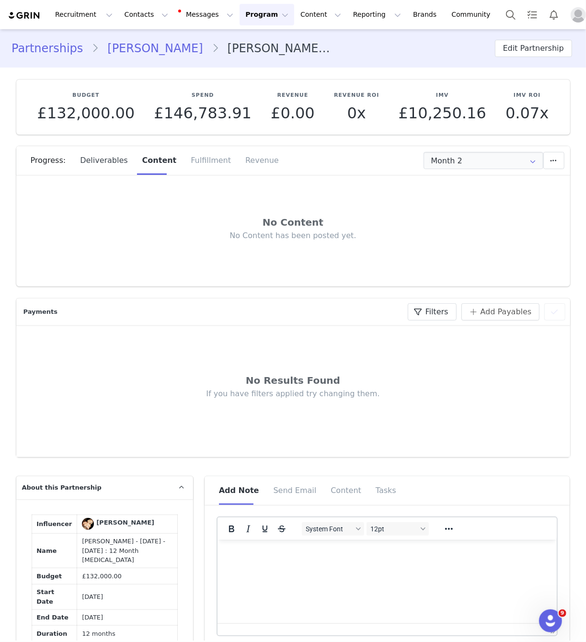
click at [95, 157] on div "Deliverables" at bounding box center [104, 160] width 62 height 29
